Goal: Task Accomplishment & Management: Manage account settings

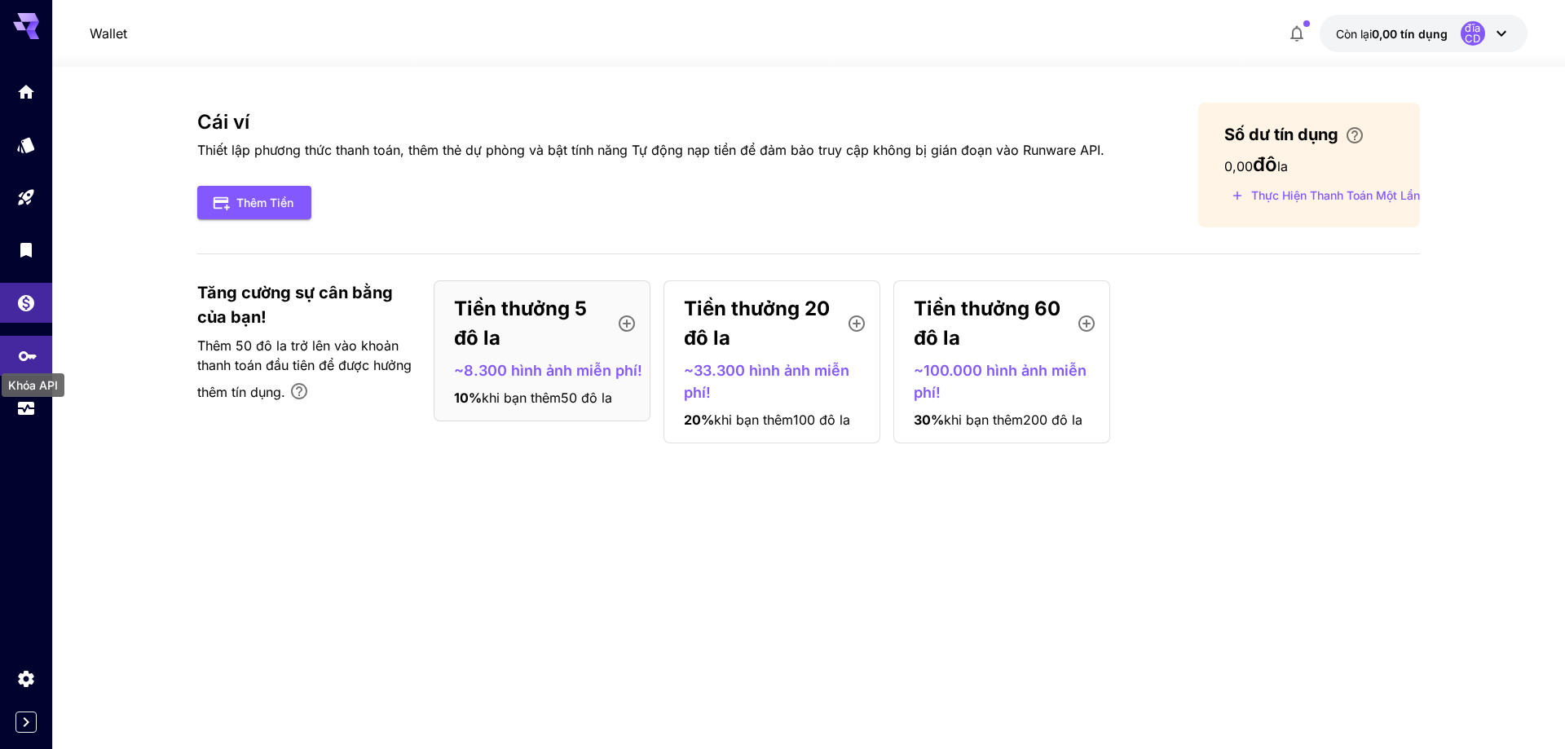
click at [36, 350] on icon "Khóa API" at bounding box center [28, 352] width 20 height 20
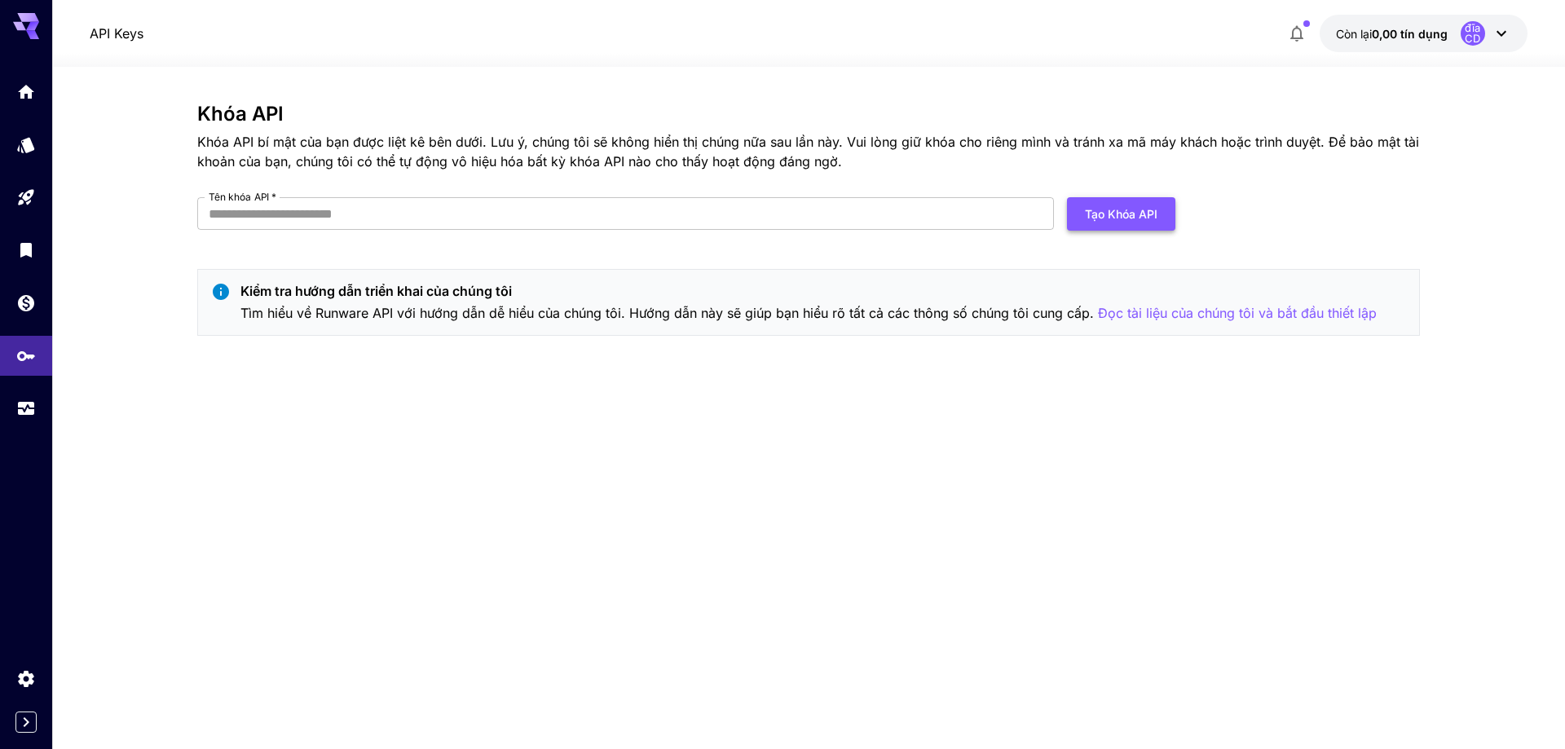
click at [1093, 218] on font "Tạo khóa API" at bounding box center [1121, 214] width 73 height 14
click at [479, 212] on input "Tên khóa API   *" at bounding box center [625, 213] width 857 height 33
type input "**********"
click at [1116, 223] on font "Tạo khóa API" at bounding box center [1121, 214] width 73 height 20
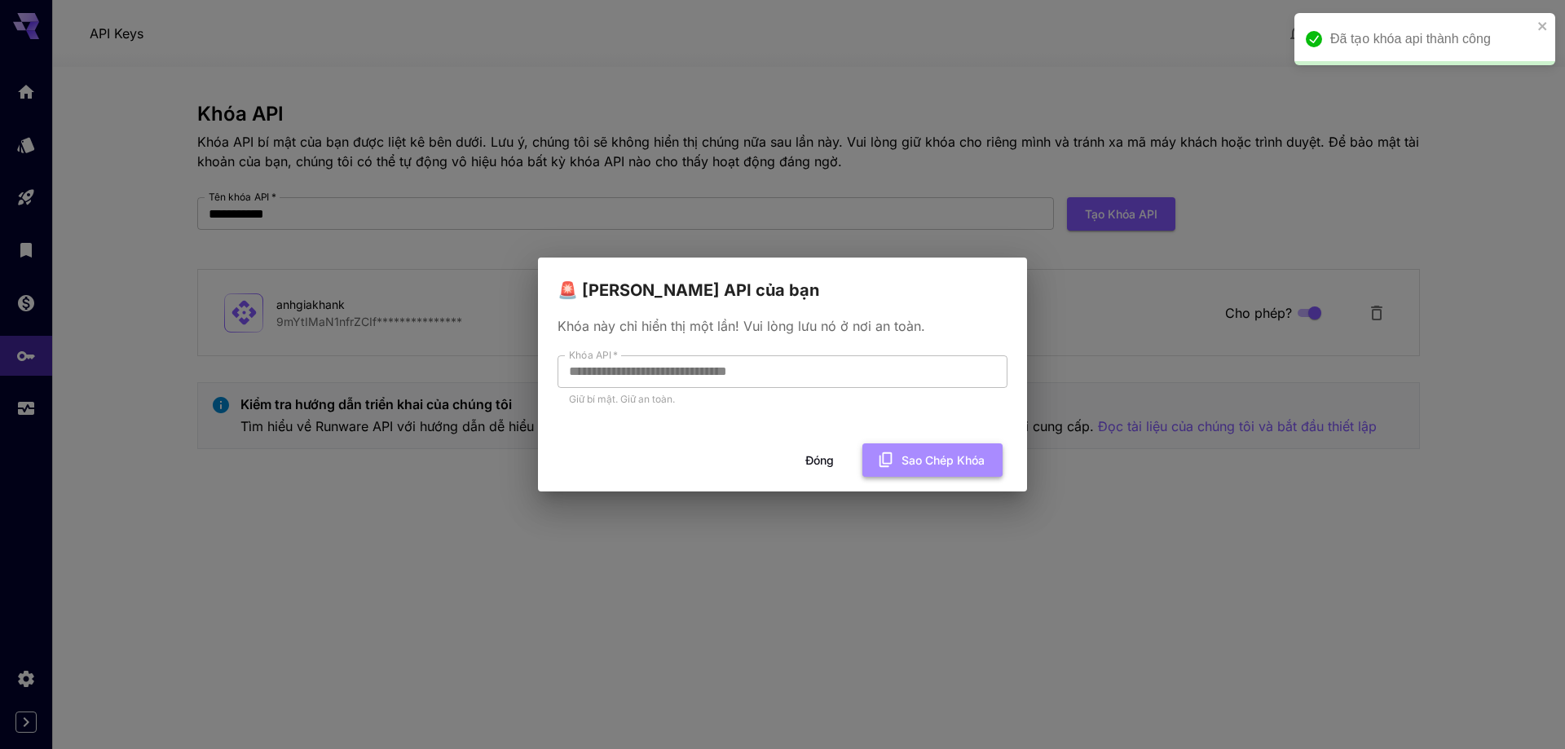
click at [931, 457] on font "Sao chép khóa" at bounding box center [943, 460] width 83 height 14
click at [816, 456] on font "Đóng" at bounding box center [819, 460] width 29 height 14
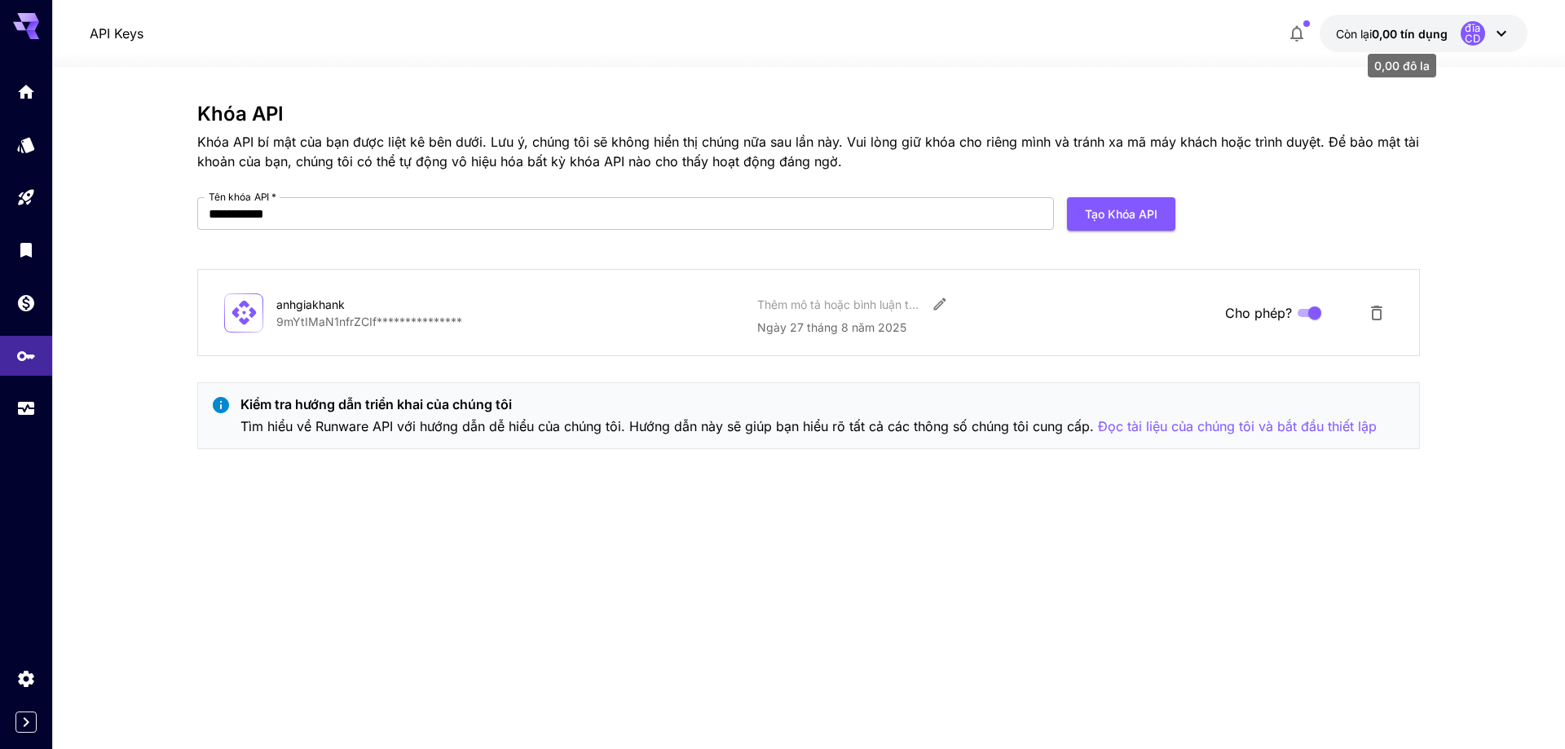
click at [1426, 37] on font "0,00 tín dụng" at bounding box center [1410, 34] width 76 height 14
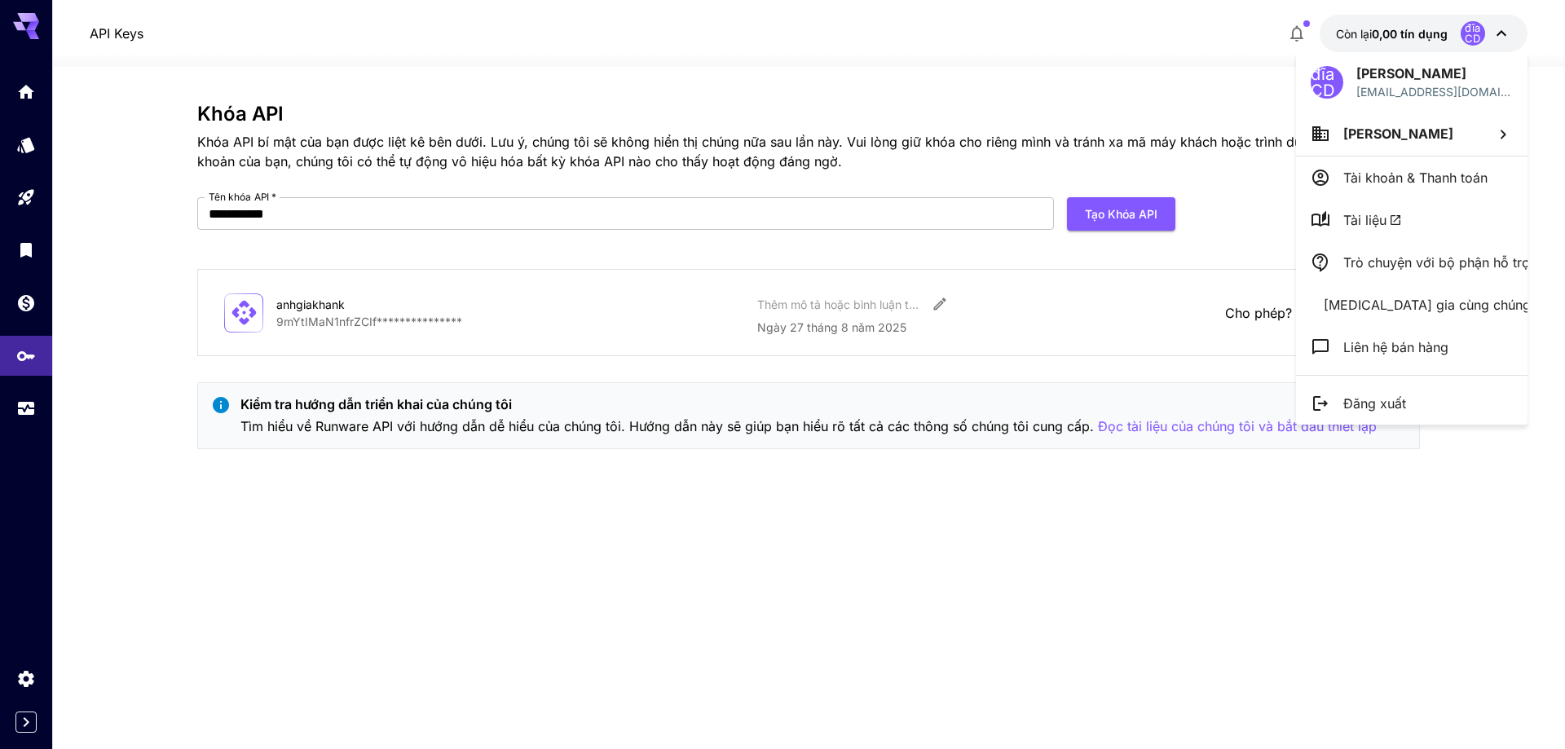
click at [1422, 189] on li "Tài khoản & Thanh toán" at bounding box center [1411, 178] width 231 height 42
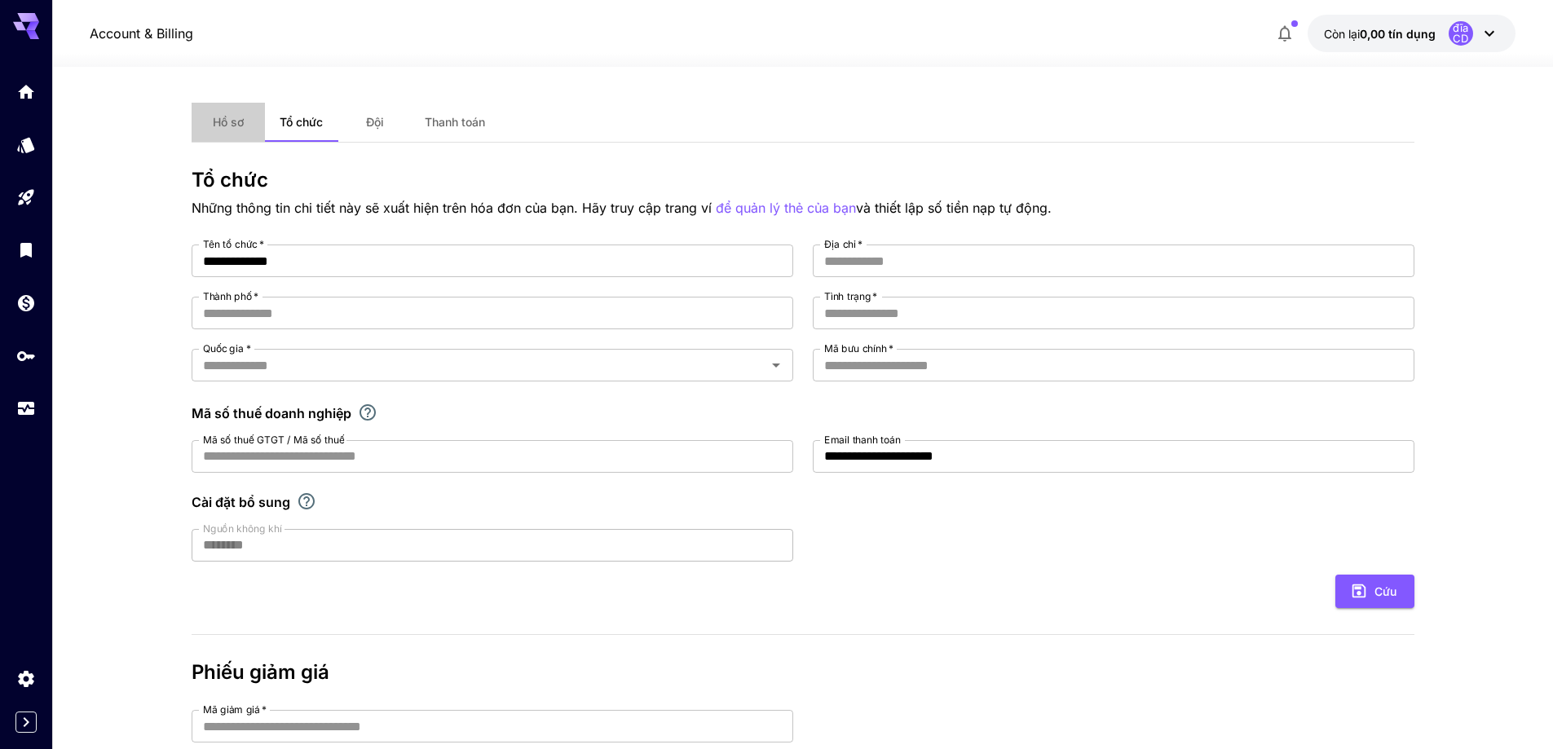
click at [244, 121] on button "Hồ sơ" at bounding box center [228, 122] width 73 height 39
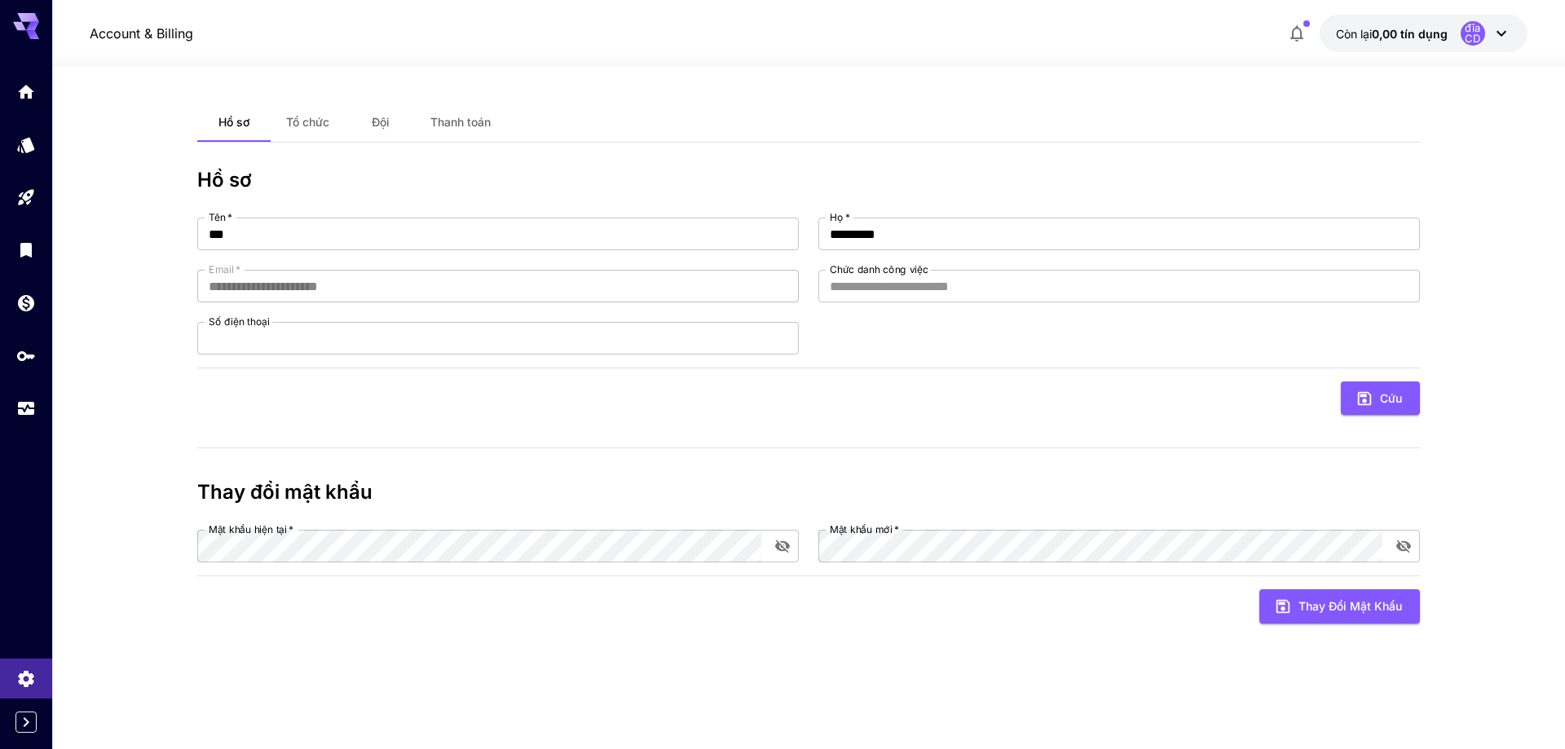
click at [463, 126] on font "Thanh toán" at bounding box center [460, 122] width 60 height 14
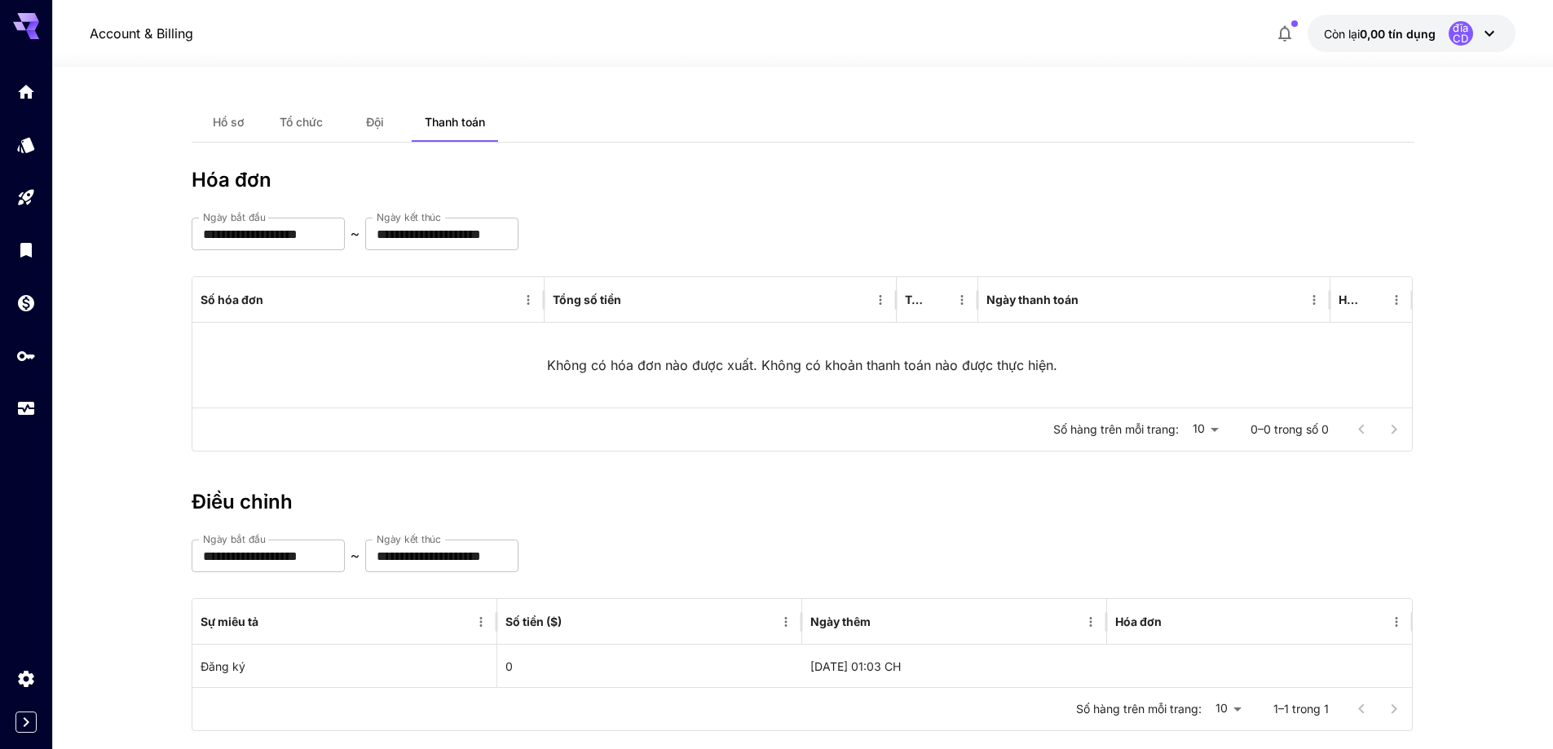
scroll to position [31, 0]
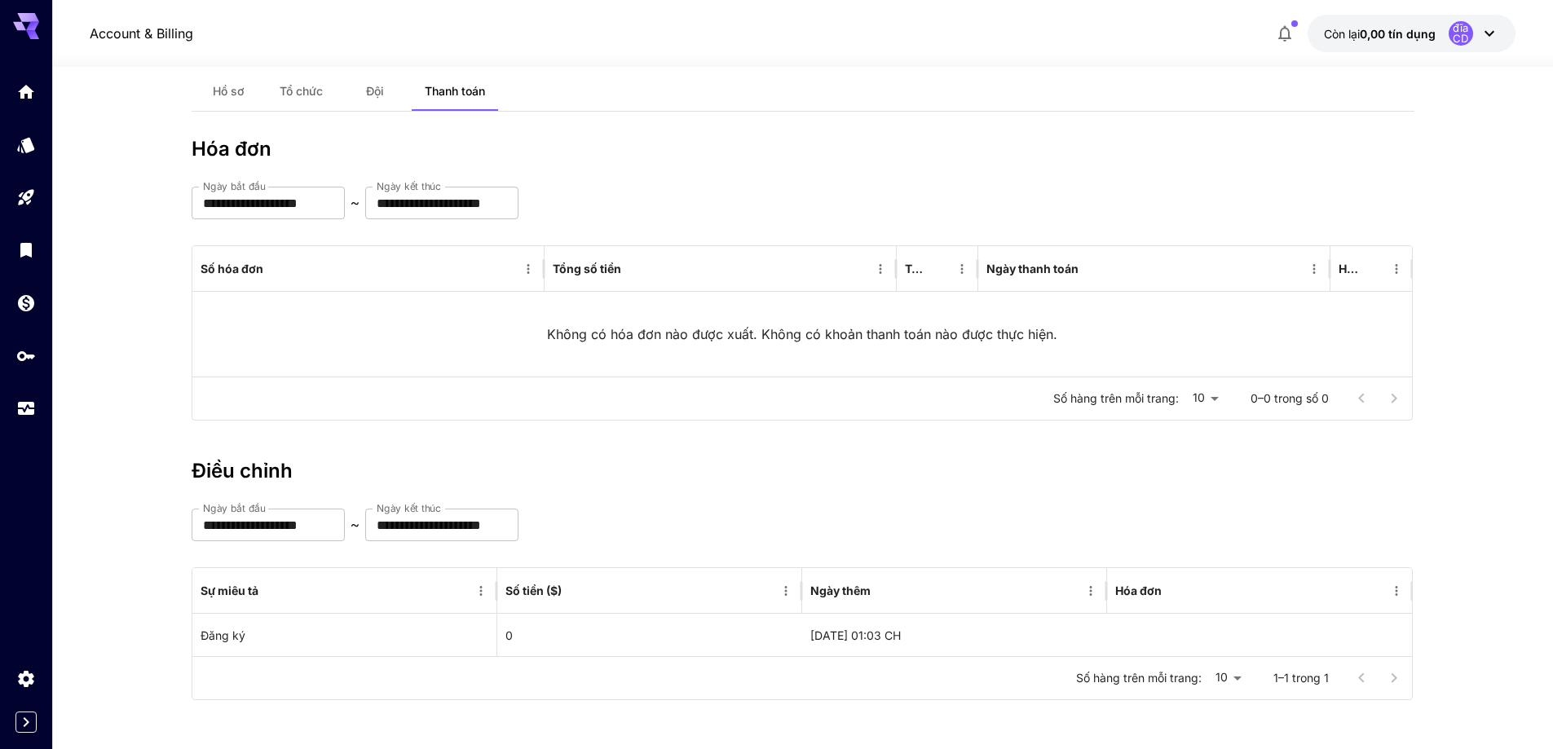
click at [362, 86] on button "Đội" at bounding box center [374, 91] width 73 height 39
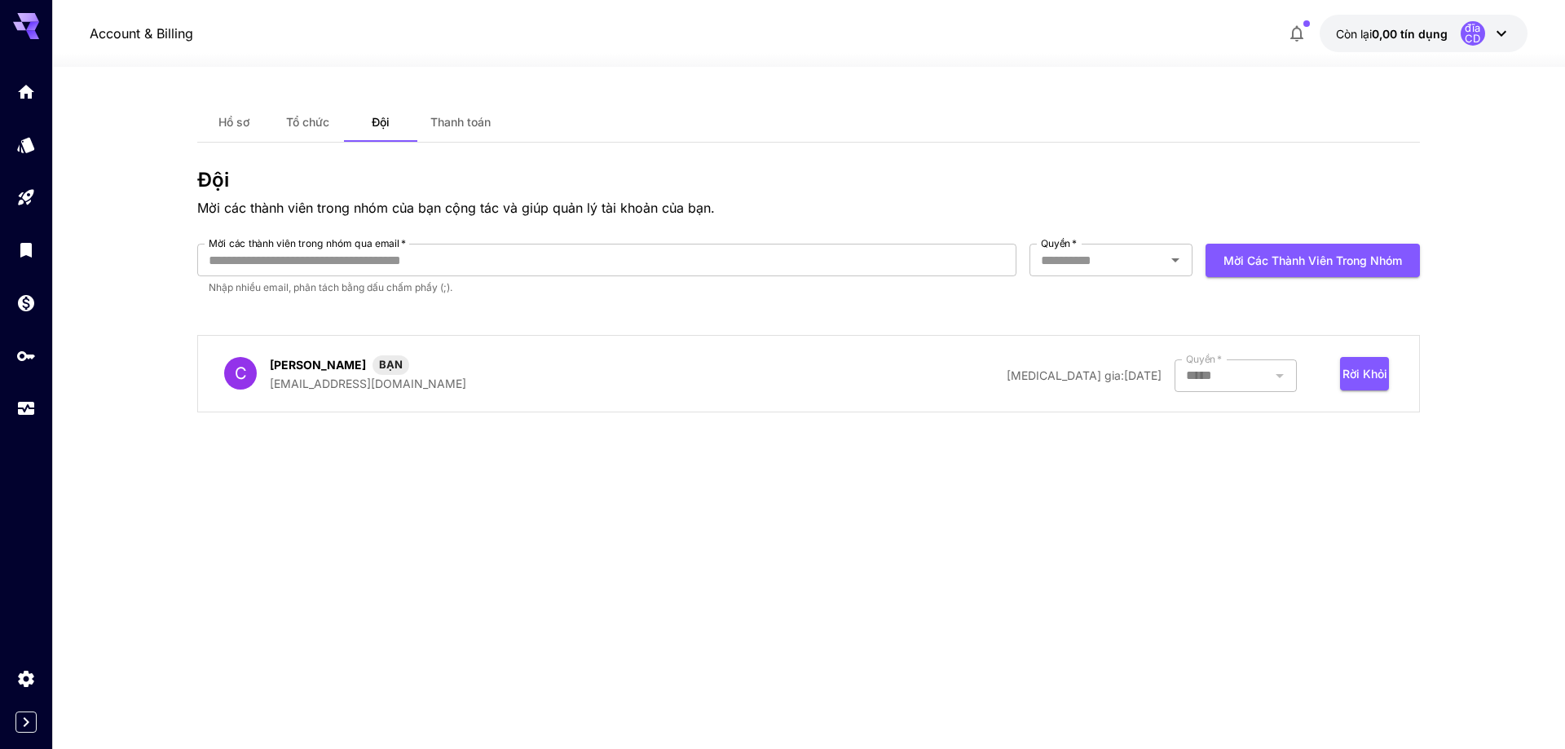
click at [1241, 370] on div at bounding box center [1236, 375] width 122 height 33
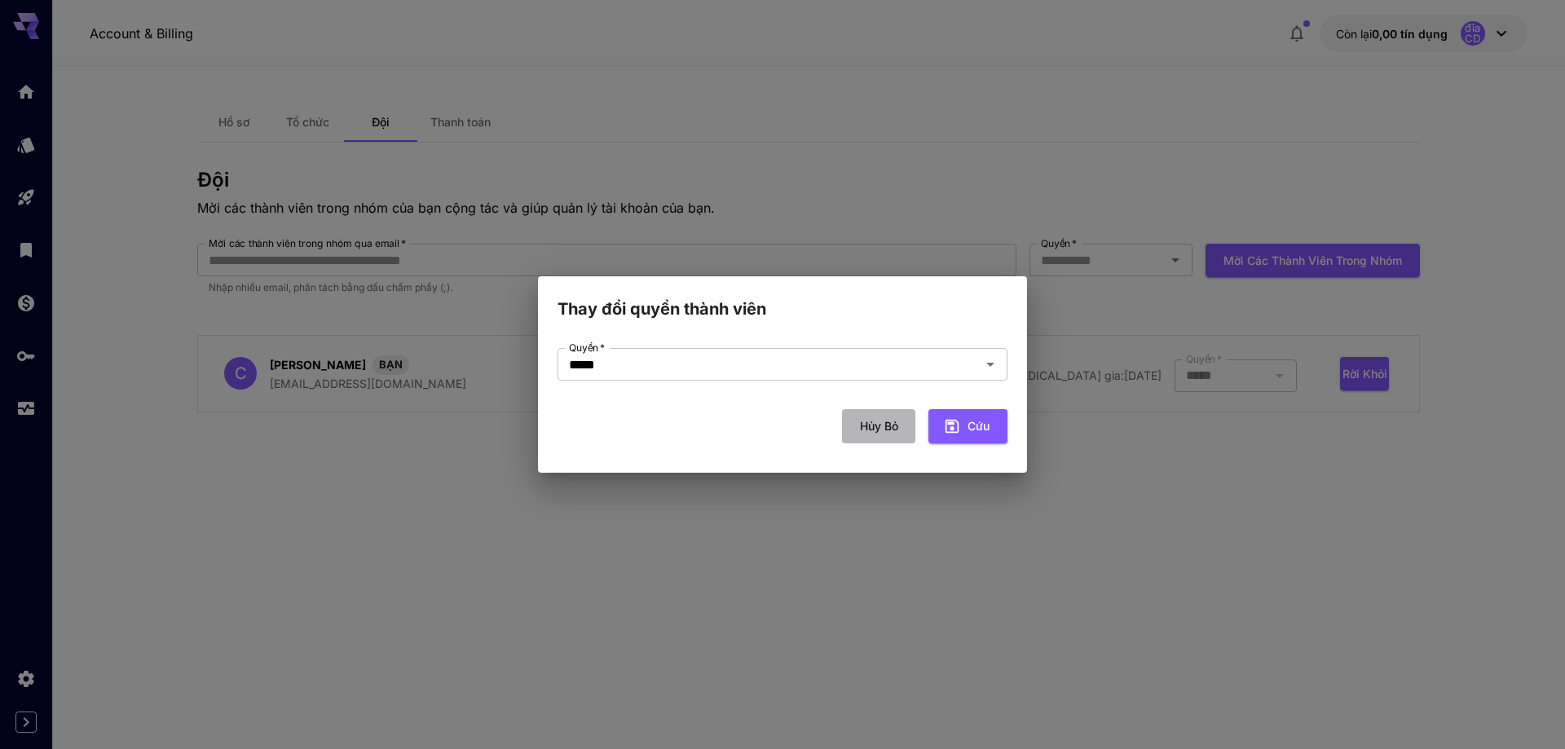
click at [866, 427] on font "Hủy bỏ" at bounding box center [879, 426] width 38 height 14
